Goal: Task Accomplishment & Management: Manage account settings

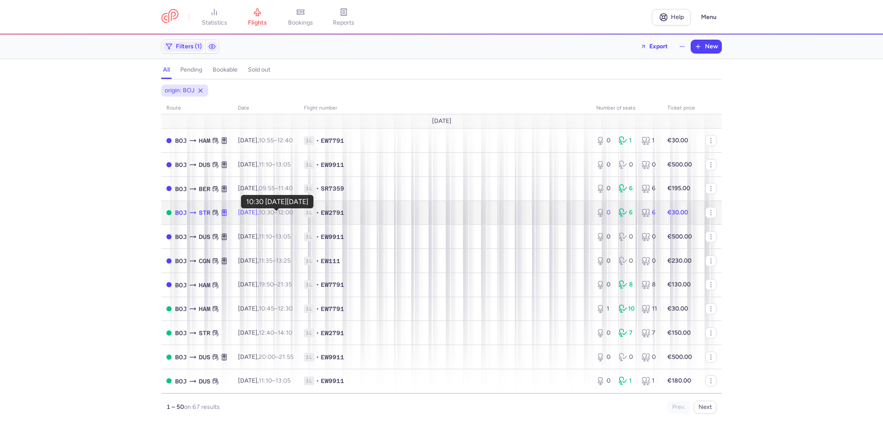
click at [269, 213] on time "10:30" at bounding box center [267, 212] width 16 height 7
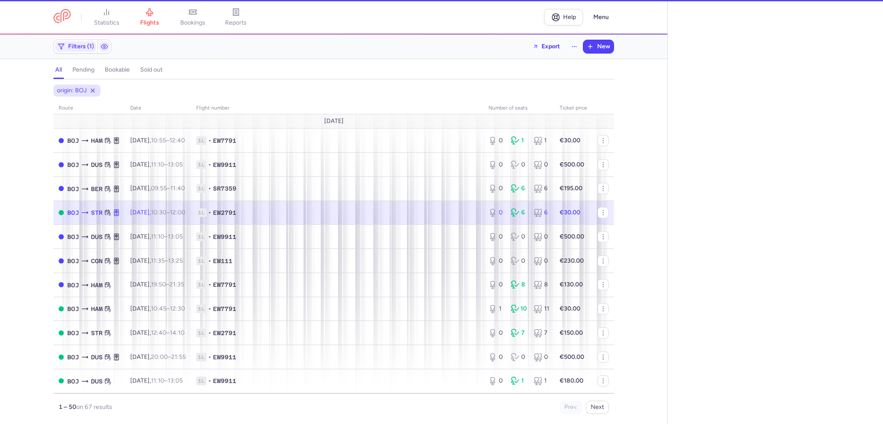
select select "days"
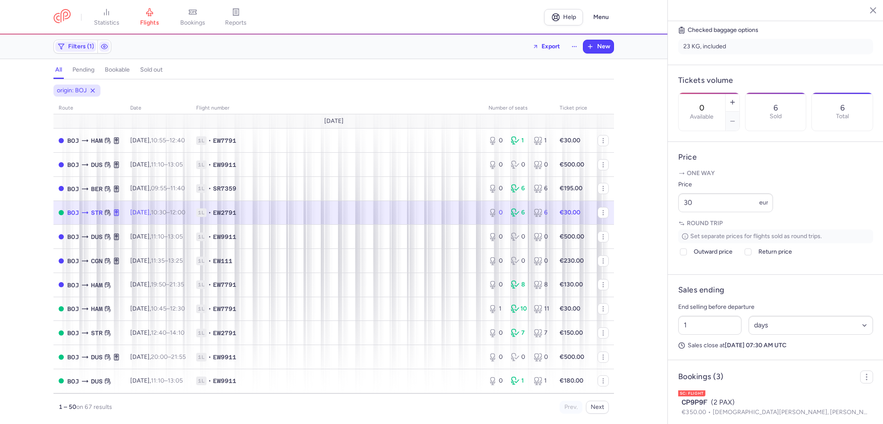
scroll to position [216, 0]
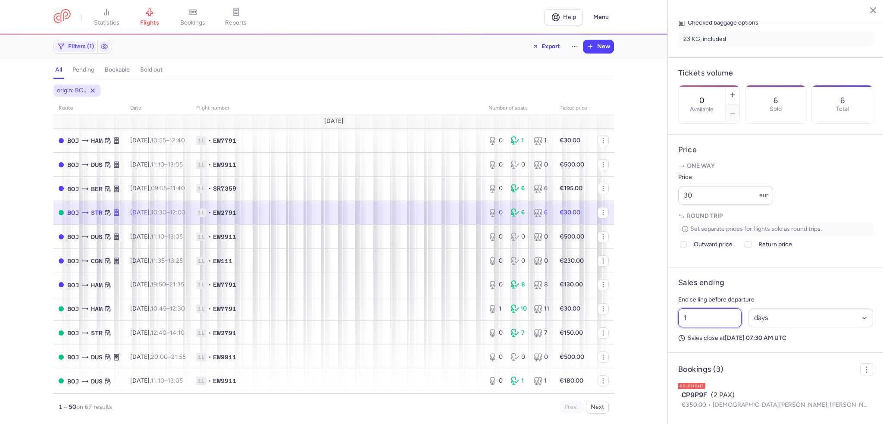
drag, startPoint x: 690, startPoint y: 339, endPoint x: 675, endPoint y: 341, distance: 15.1
click at [675, 331] on div "1 Select an option hours days" at bounding box center [776, 318] width 202 height 26
type input "2"
click at [705, 414] on button "Save changes" at bounding box center [706, 407] width 57 height 19
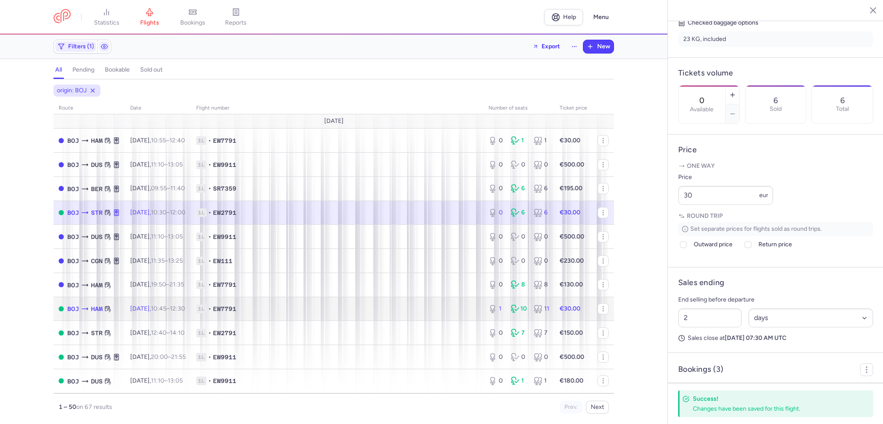
click at [191, 308] on td "[DATE] 10:45 – 12:30 +0" at bounding box center [158, 309] width 66 height 24
type input "1"
type input "3"
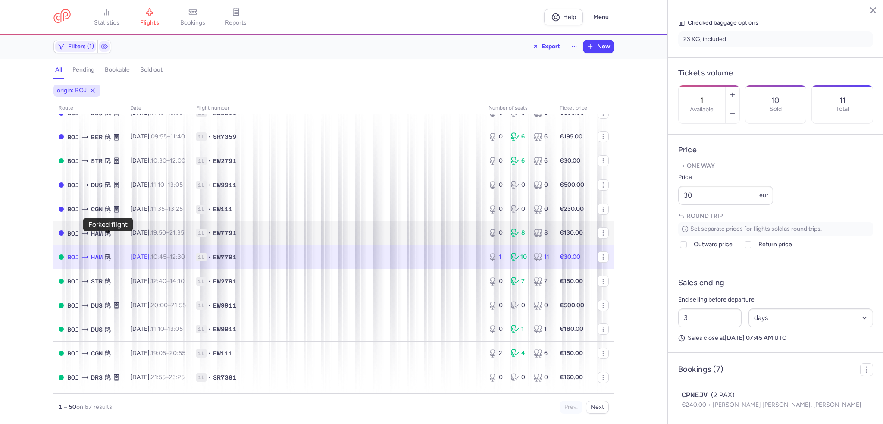
scroll to position [129, 0]
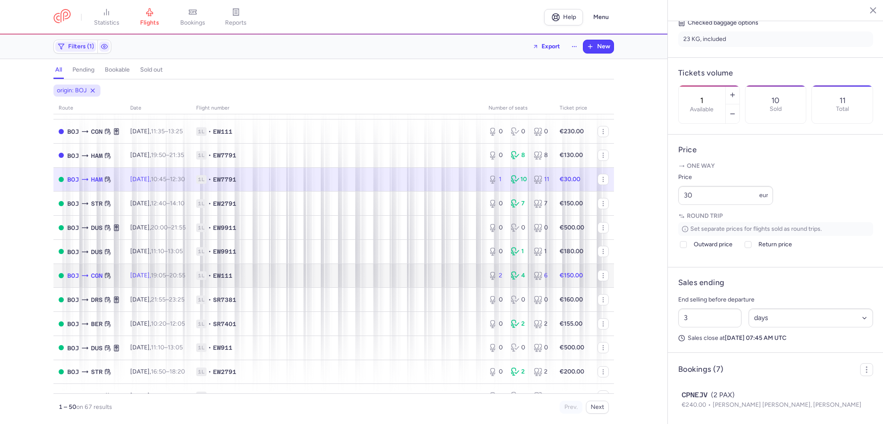
click at [141, 279] on span "[DATE] 19:05 – 20:55 +0" at bounding box center [157, 275] width 55 height 7
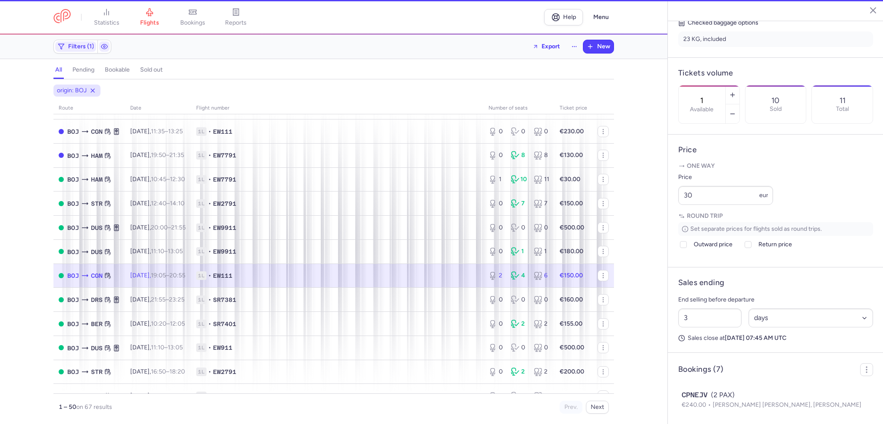
type input "2"
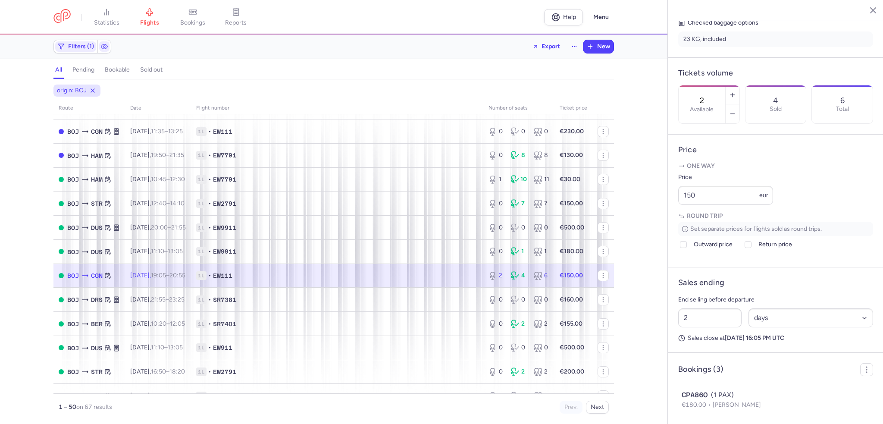
click at [166, 278] on time "19:05" at bounding box center [158, 275] width 15 height 7
drag, startPoint x: 705, startPoint y: 221, endPoint x: 659, endPoint y: 223, distance: 46.6
click at [659, 223] on div "statistics flights bookings reports Help Menu Filters (1) Export New all pendin…" at bounding box center [441, 212] width 883 height 424
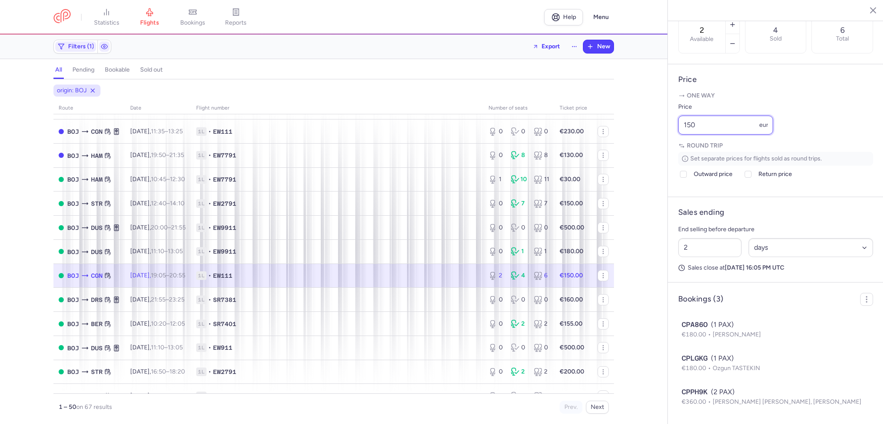
scroll to position [308, 0]
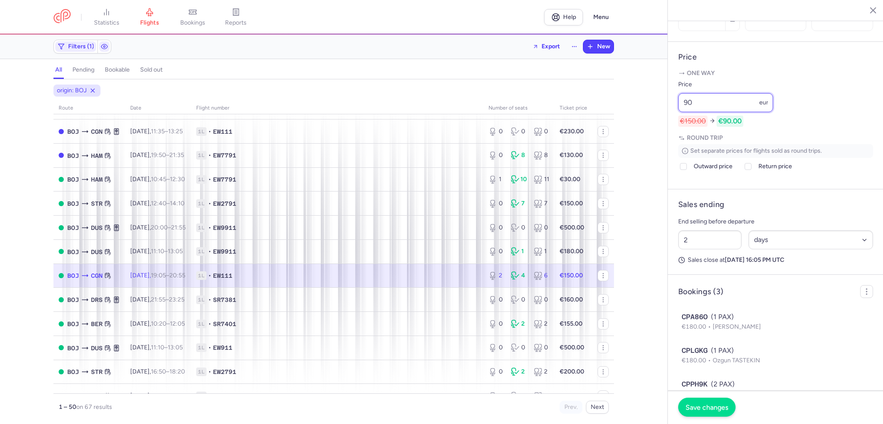
type input "90"
click at [700, 411] on span "Save changes" at bounding box center [707, 407] width 43 height 8
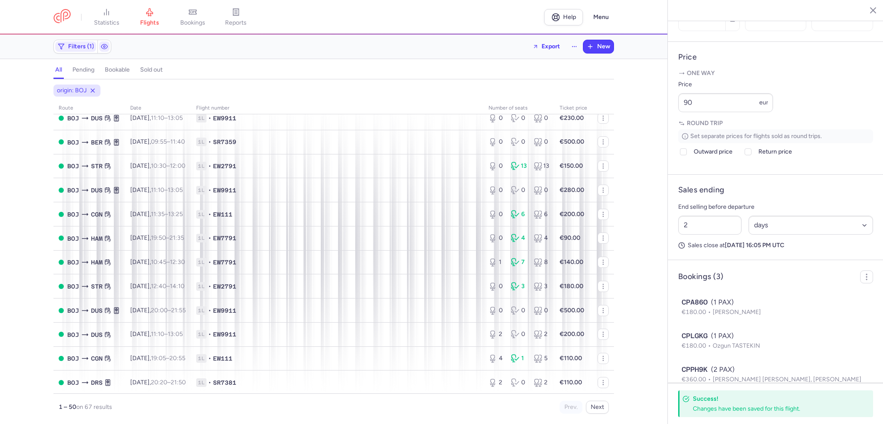
scroll to position [474, 0]
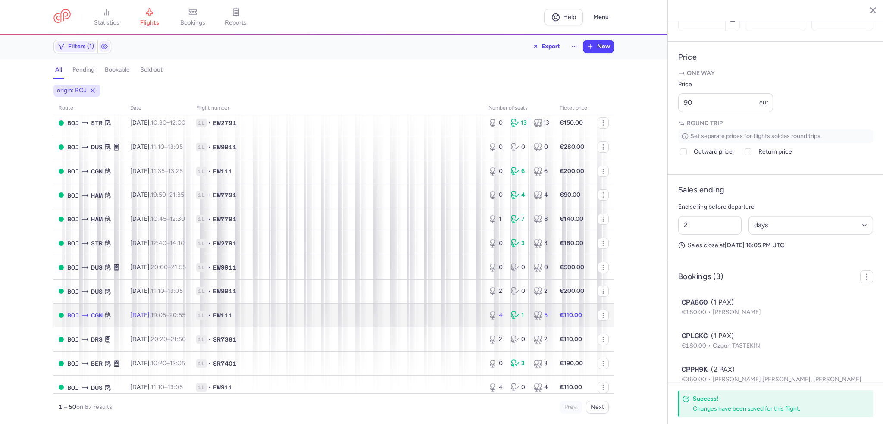
click at [157, 319] on span "[DATE] 19:05 – 20:55 +0" at bounding box center [157, 314] width 55 height 7
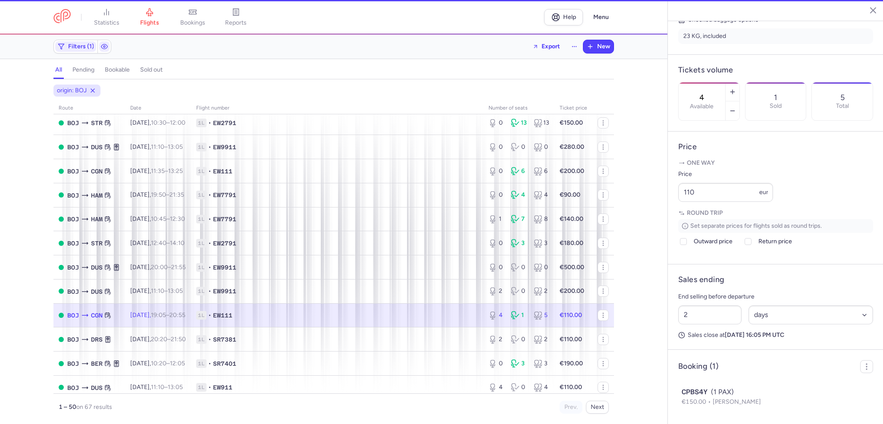
scroll to position [241, 0]
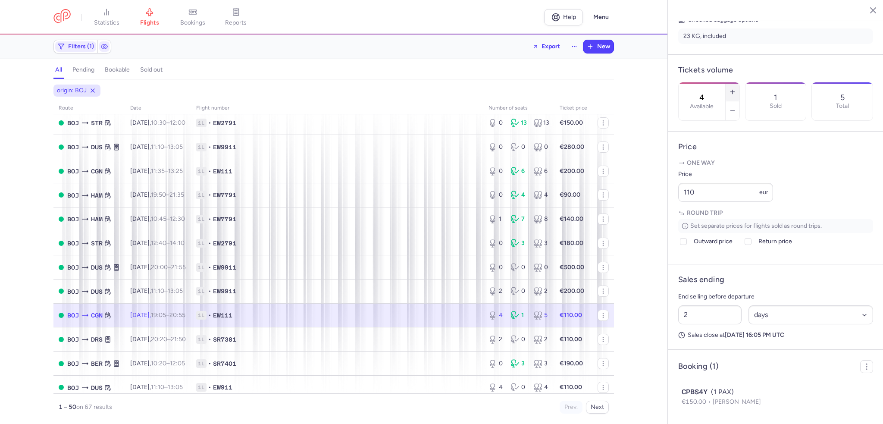
click at [736, 88] on icon "button" at bounding box center [732, 91] width 7 height 7
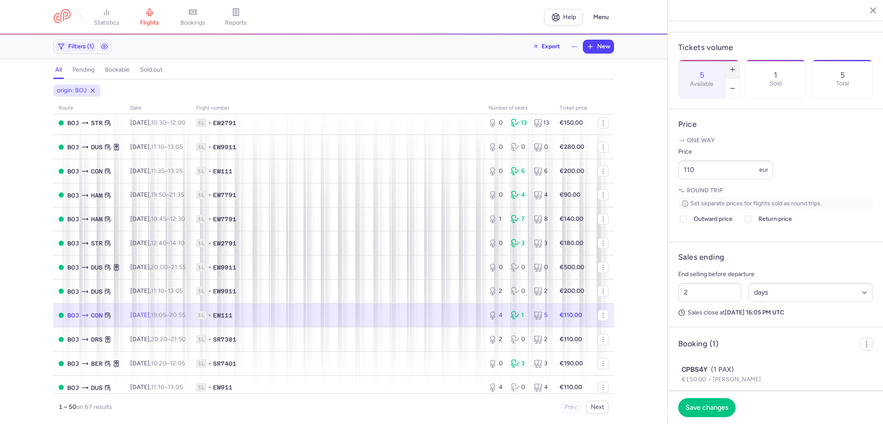
click at [736, 66] on icon "button" at bounding box center [732, 69] width 7 height 7
click at [713, 411] on button "Save changes" at bounding box center [706, 407] width 57 height 19
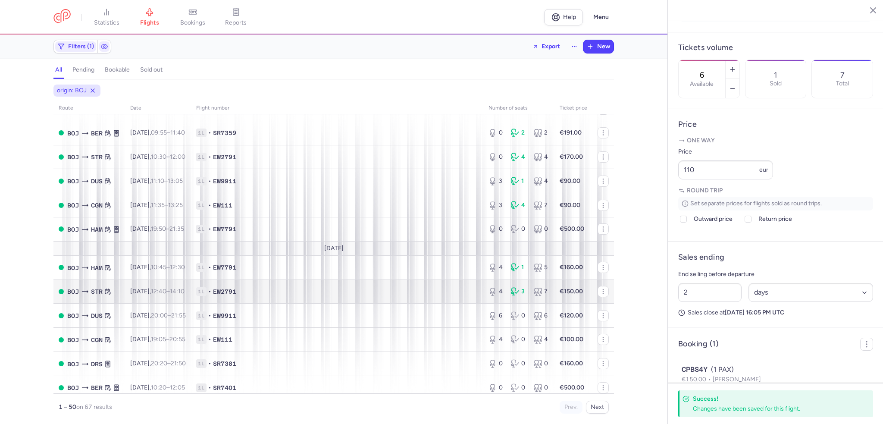
scroll to position [862, 0]
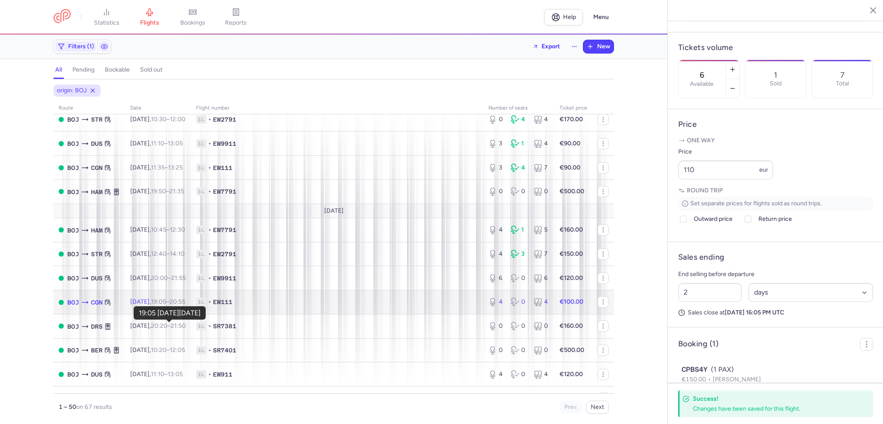
click at [166, 305] on time "19:05" at bounding box center [158, 301] width 15 height 7
type input "4"
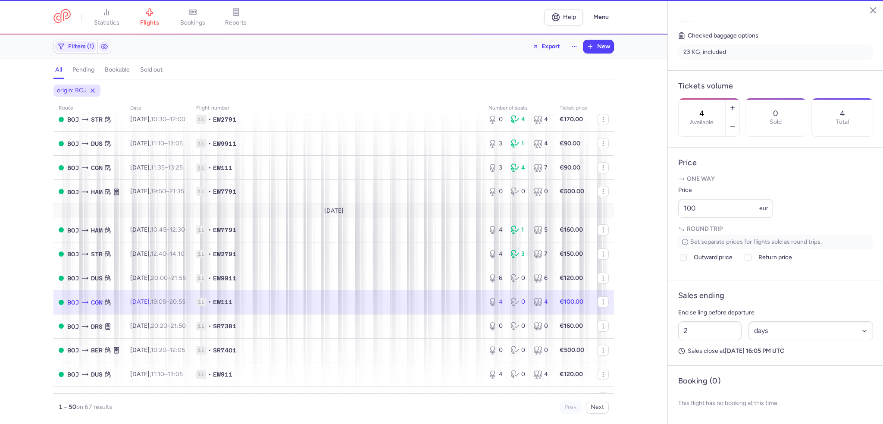
scroll to position [219, 0]
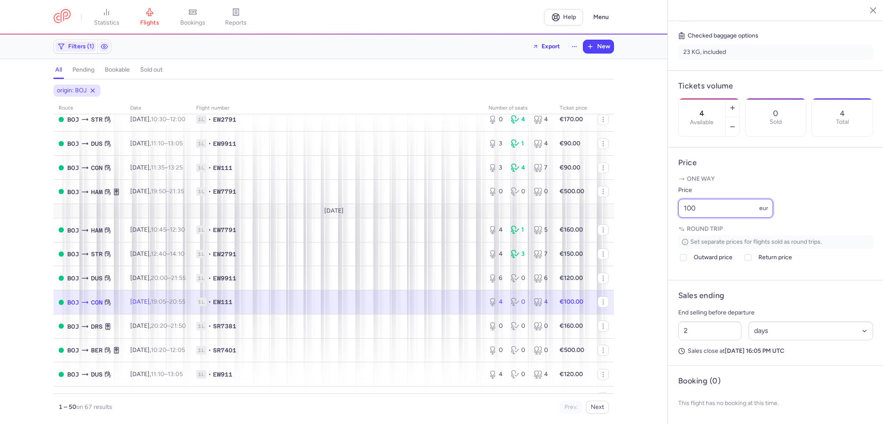
drag, startPoint x: 711, startPoint y: 207, endPoint x: 651, endPoint y: 213, distance: 59.9
click at [651, 213] on div "statistics flights bookings reports Help Menu Filters (1) Export New all pendin…" at bounding box center [441, 212] width 883 height 424
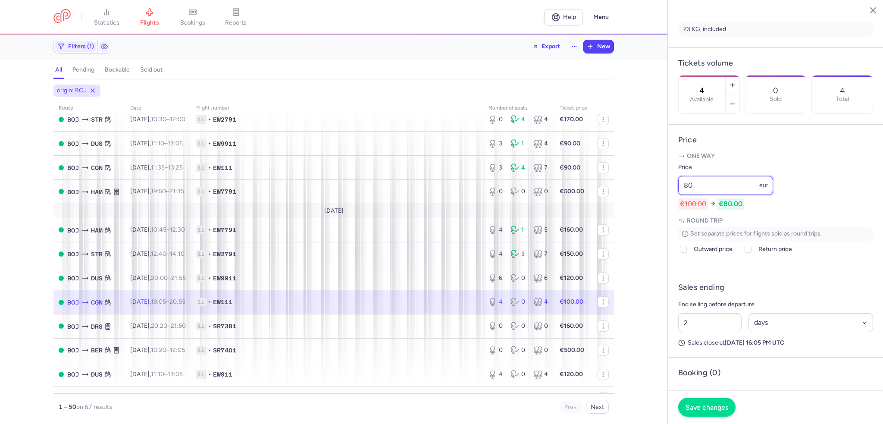
type input "80"
click at [697, 407] on span "Save changes" at bounding box center [707, 407] width 43 height 8
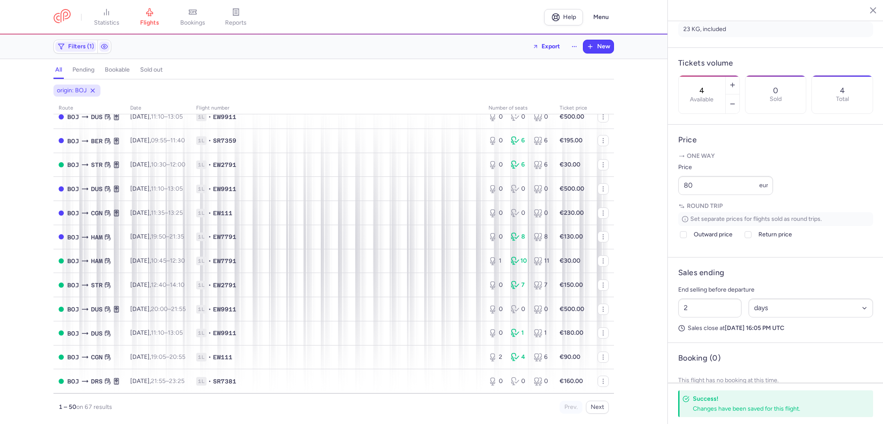
scroll to position [0, 0]
click at [78, 48] on span "Filters (1)" at bounding box center [81, 46] width 26 height 7
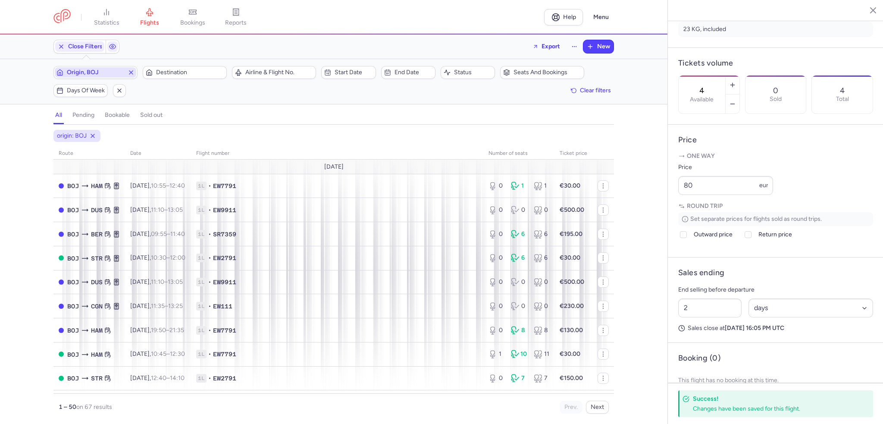
click at [86, 74] on span "Origin, BOJ" at bounding box center [95, 72] width 57 height 7
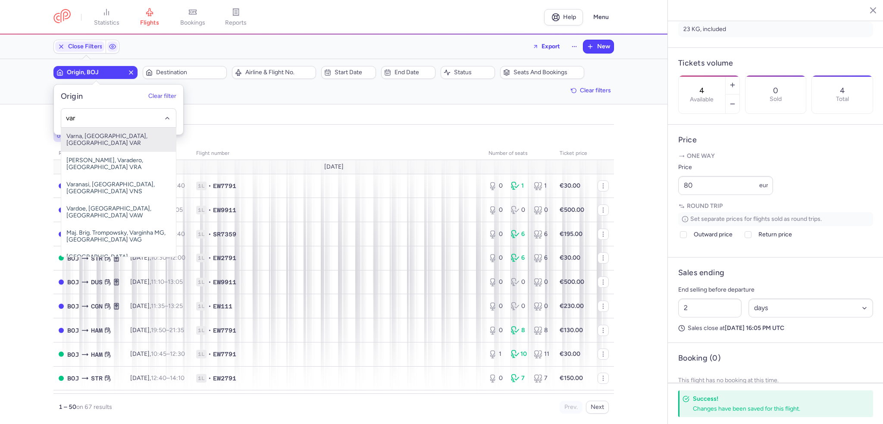
type input "var"
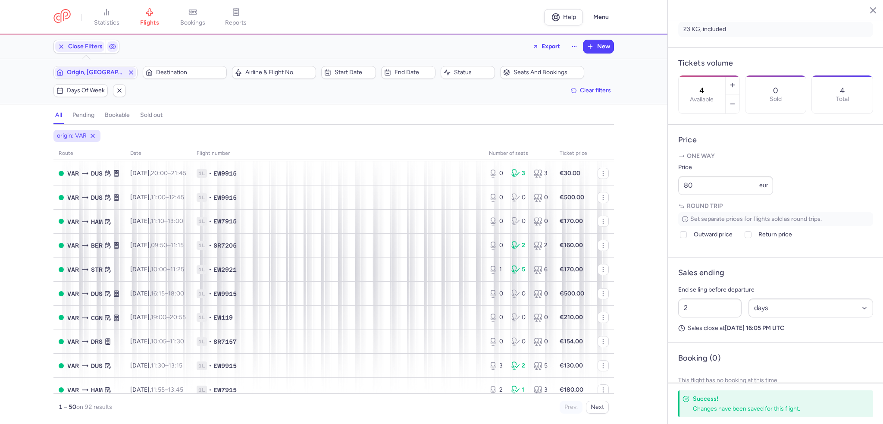
scroll to position [431, 0]
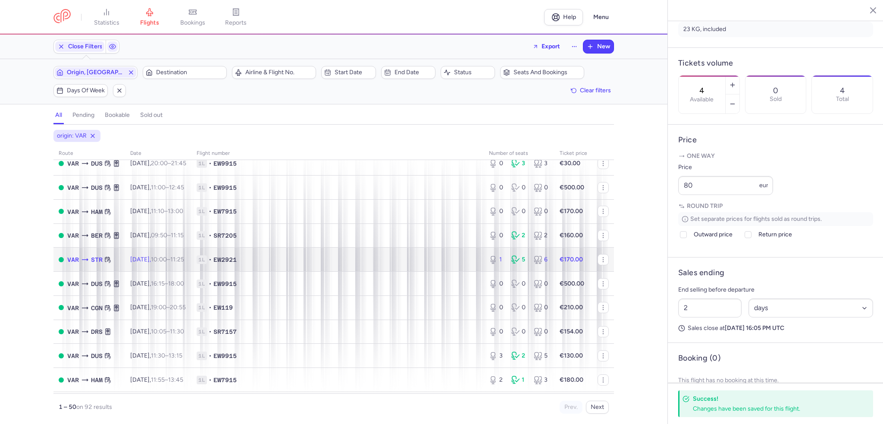
click at [110, 263] on icon at bounding box center [107, 259] width 7 height 7
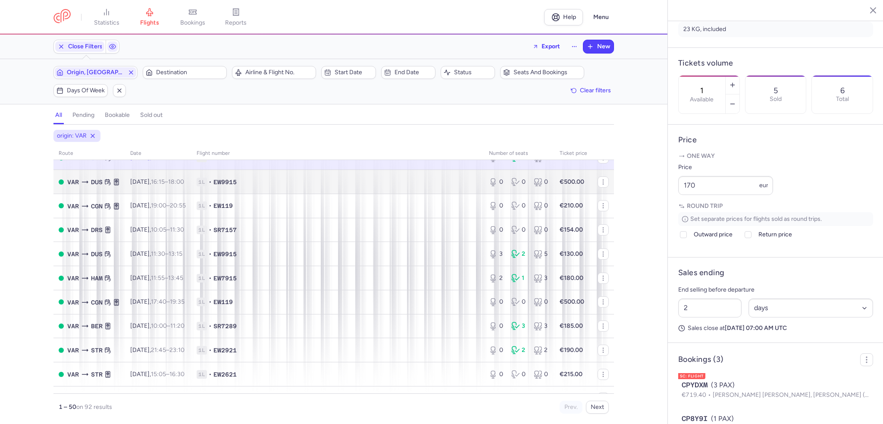
scroll to position [561, 0]
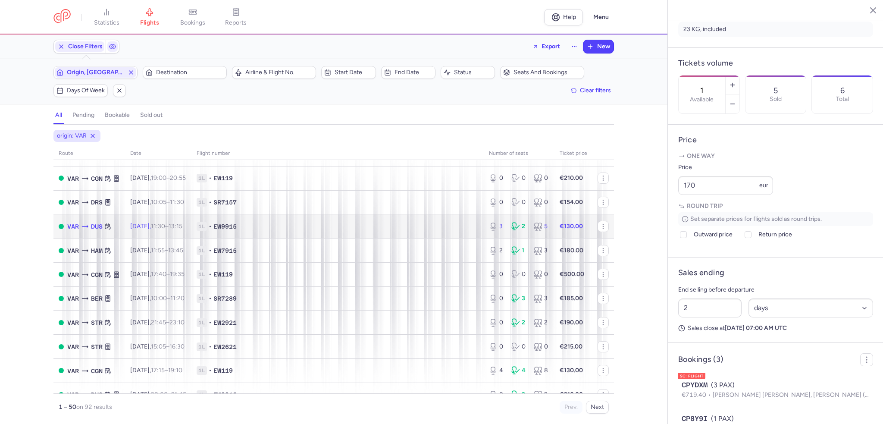
click at [99, 232] on div "VAR DUS" at bounding box center [89, 227] width 44 height 10
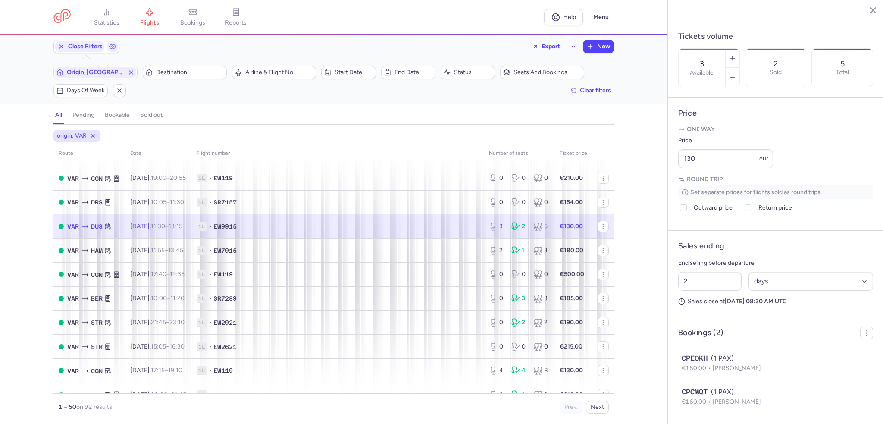
scroll to position [269, 0]
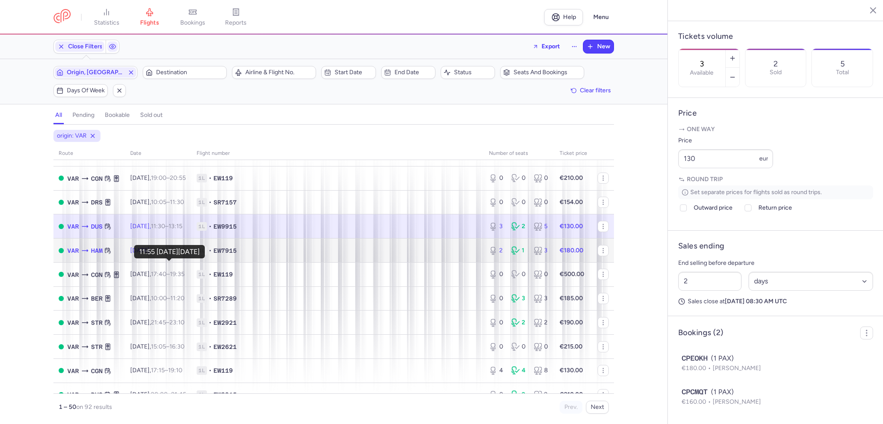
click at [163, 254] on time "11:55" at bounding box center [158, 250] width 14 height 7
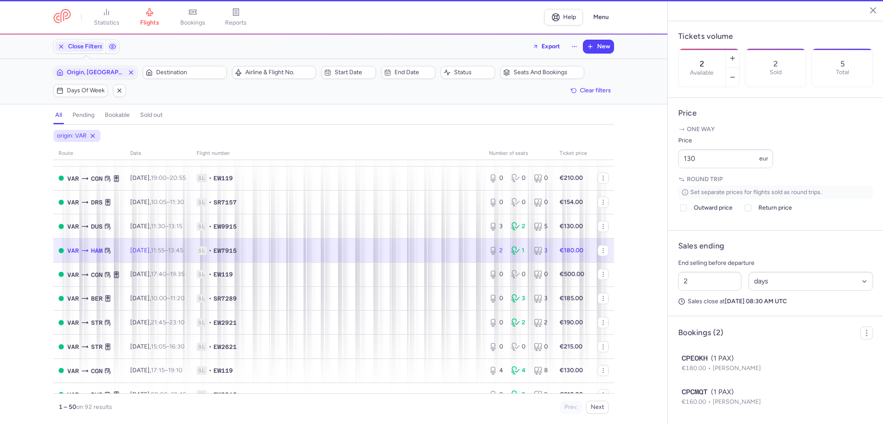
scroll to position [241, 0]
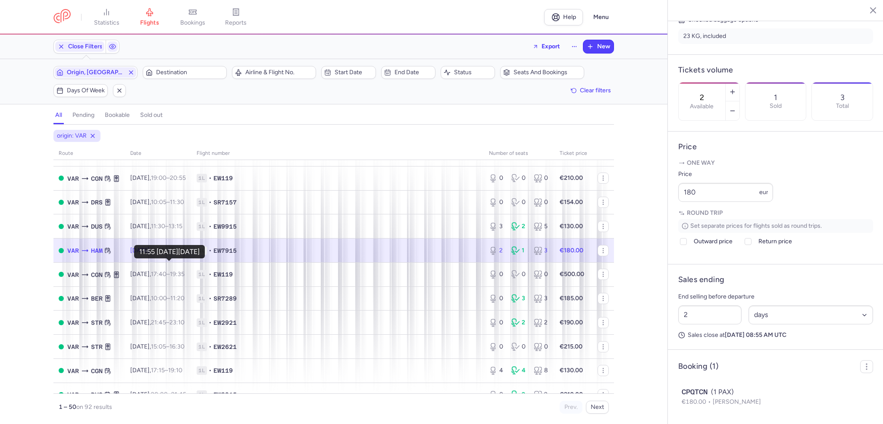
click at [162, 254] on time "11:55" at bounding box center [158, 250] width 14 height 7
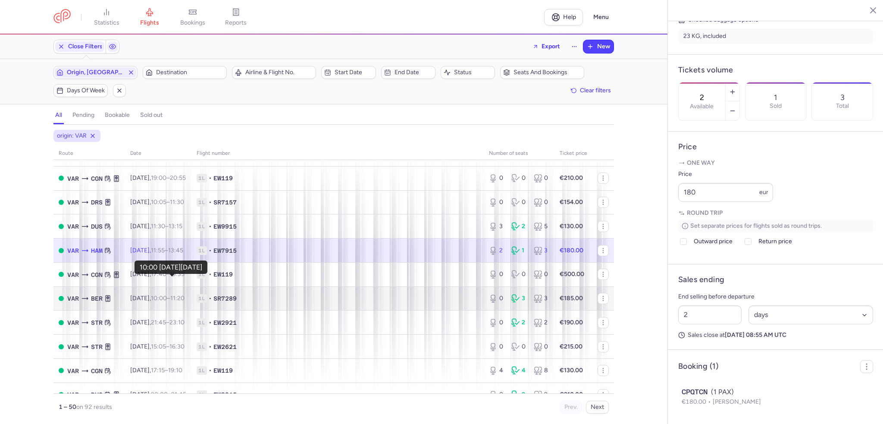
scroll to position [647, 0]
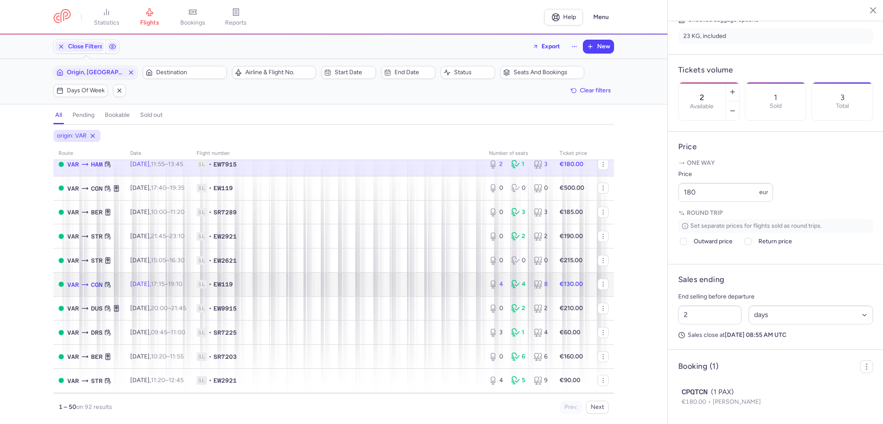
click at [148, 288] on span "[DATE] 17:15 – 19:10 +0" at bounding box center [156, 283] width 52 height 7
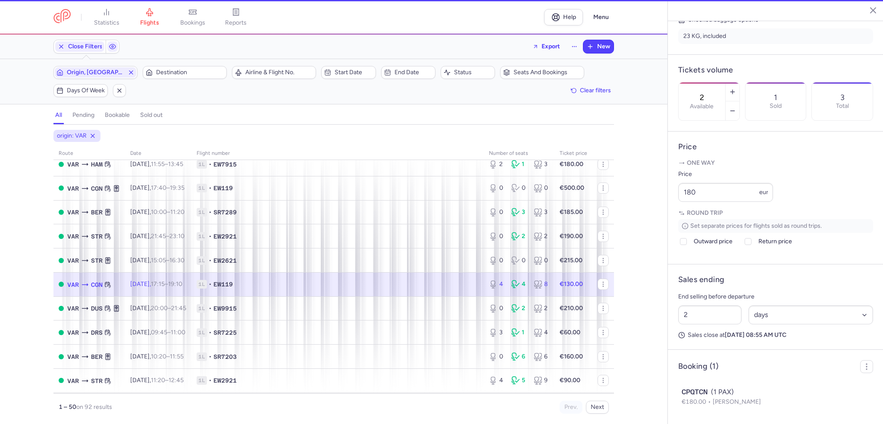
type input "4"
